Goal: Task Accomplishment & Management: Manage account settings

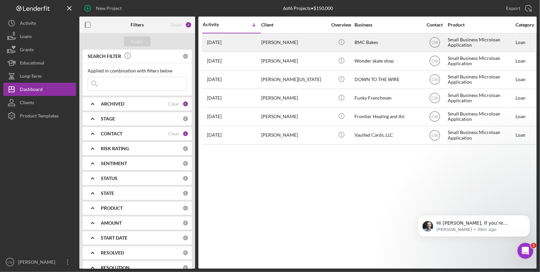
click at [319, 42] on div "[PERSON_NAME]" at bounding box center [294, 43] width 66 height 18
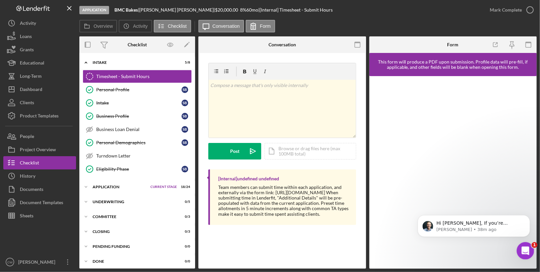
click at [529, 253] on div "Open Intercom Messenger" at bounding box center [525, 250] width 22 height 22
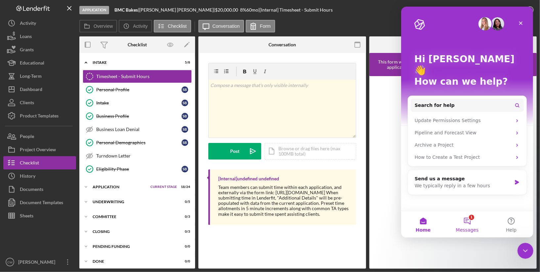
click at [462, 231] on span "Messages" at bounding box center [467, 230] width 23 height 5
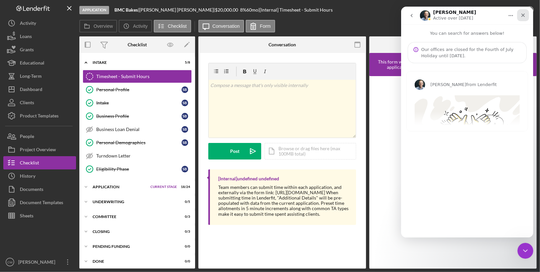
click at [523, 15] on icon "Close" at bounding box center [524, 16] width 4 height 4
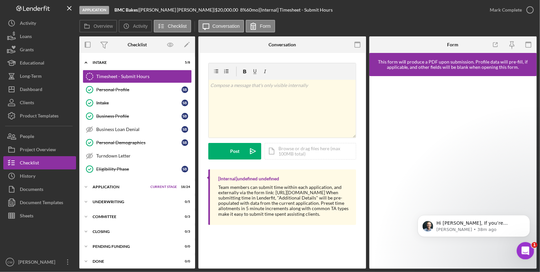
click at [532, 250] on div "Open Intercom Messenger" at bounding box center [525, 250] width 22 height 22
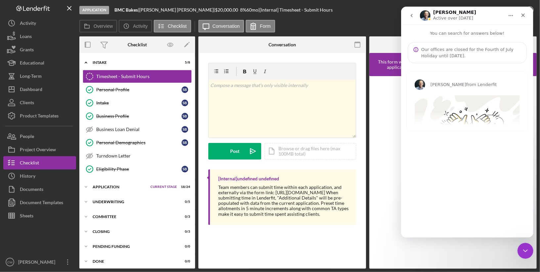
click at [412, 15] on icon "go back" at bounding box center [412, 15] width 2 height 3
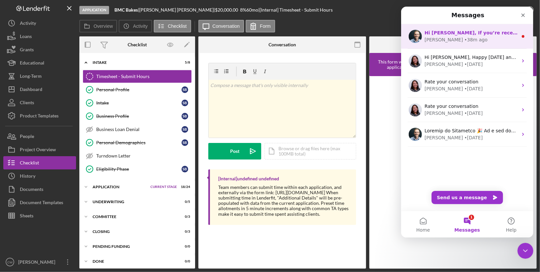
click at [423, 35] on div "Hi Chrissy, If you’re receiving this message, it seems you've logged at least 3…" at bounding box center [467, 36] width 132 height 24
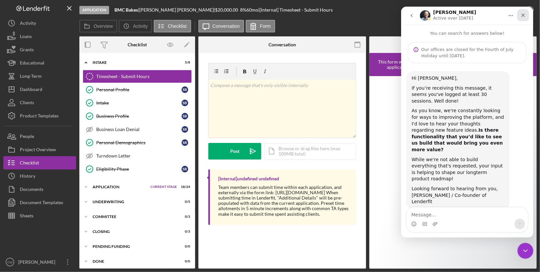
click at [525, 15] on icon "Close" at bounding box center [523, 15] width 5 height 5
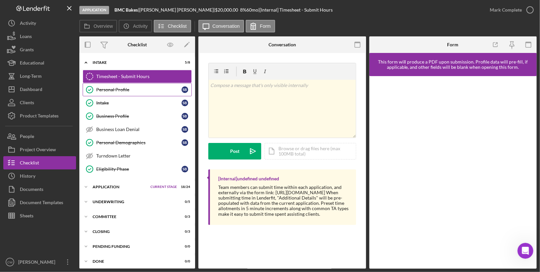
click at [124, 85] on link "Personal Profile Personal Profile S B" at bounding box center [137, 89] width 109 height 13
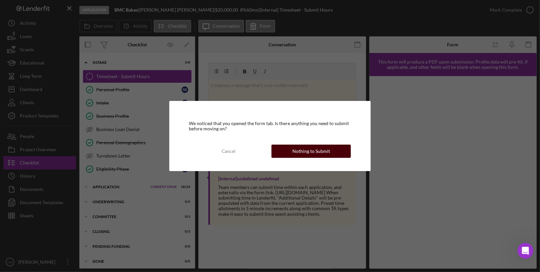
click at [308, 155] on div "Nothing to Submit" at bounding box center [312, 151] width 38 height 13
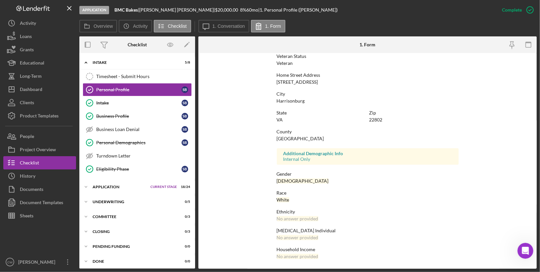
scroll to position [93, 0]
click at [121, 101] on div "Intake" at bounding box center [138, 102] width 85 height 5
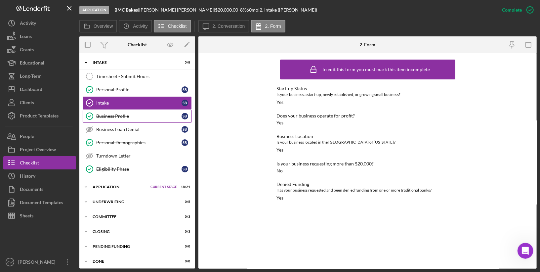
click at [152, 116] on div "Business Profile" at bounding box center [138, 116] width 85 height 5
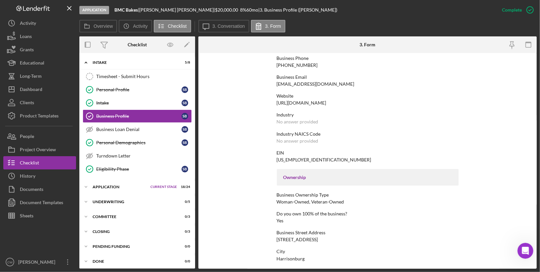
scroll to position [116, 0]
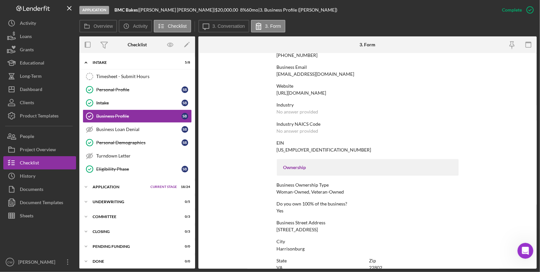
drag, startPoint x: 335, startPoint y: 93, endPoint x: 276, endPoint y: 93, distance: 59.2
click at [277, 93] on div "Website https://www.bmcbakes.com" at bounding box center [368, 89] width 182 height 12
copy div "https://www.bmcbakes.com"
